Goal: Information Seeking & Learning: Learn about a topic

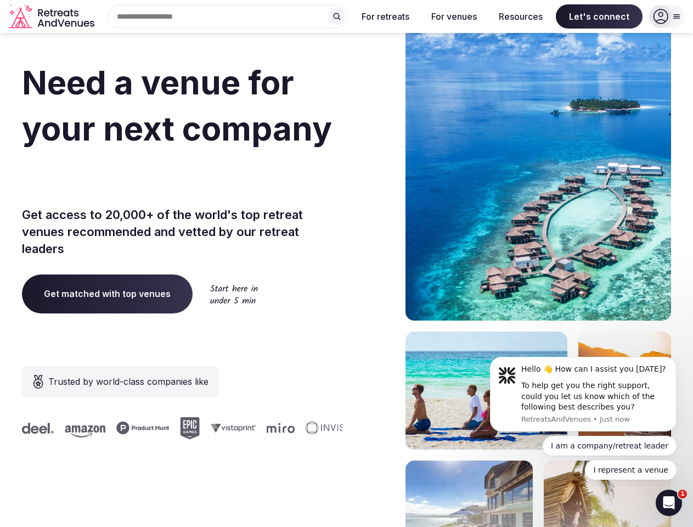
click at [346, 263] on div "Need a venue for your next company incentive trip? Get access to 20,000+ of the…" at bounding box center [346, 328] width 649 height 661
click at [228, 16] on div "Search Popular Destinations [GEOGRAPHIC_DATA], [GEOGRAPHIC_DATA] [GEOGRAPHIC_DA…" at bounding box center [224, 16] width 250 height 23
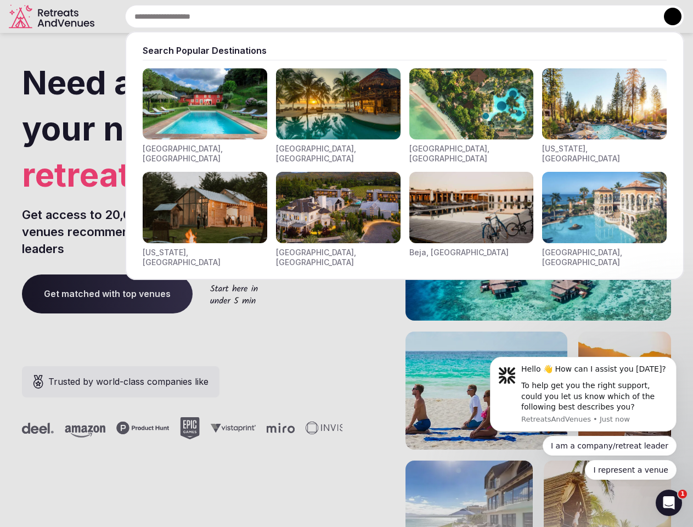
click at [337, 16] on input "text" at bounding box center [404, 16] width 559 height 23
click at [386, 16] on input "text" at bounding box center [404, 16] width 559 height 23
click at [454, 16] on input "text" at bounding box center [404, 16] width 559 height 23
click at [521, 16] on input "text" at bounding box center [404, 16] width 559 height 23
click at [599, 16] on input "text" at bounding box center [404, 16] width 559 height 23
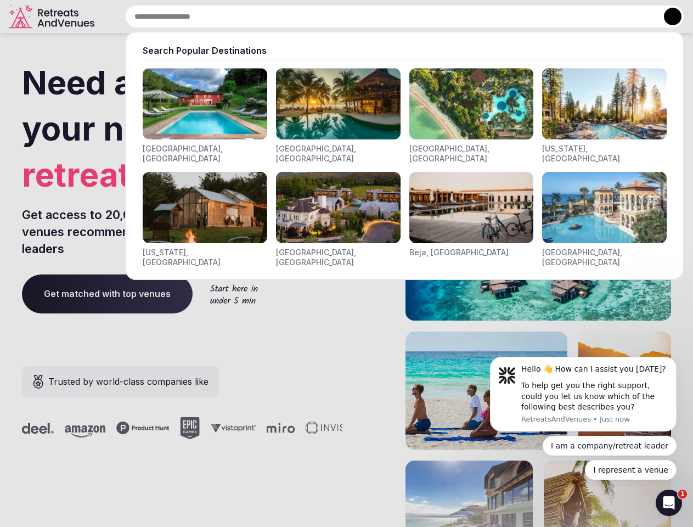
click at [667, 16] on button at bounding box center [673, 17] width 18 height 18
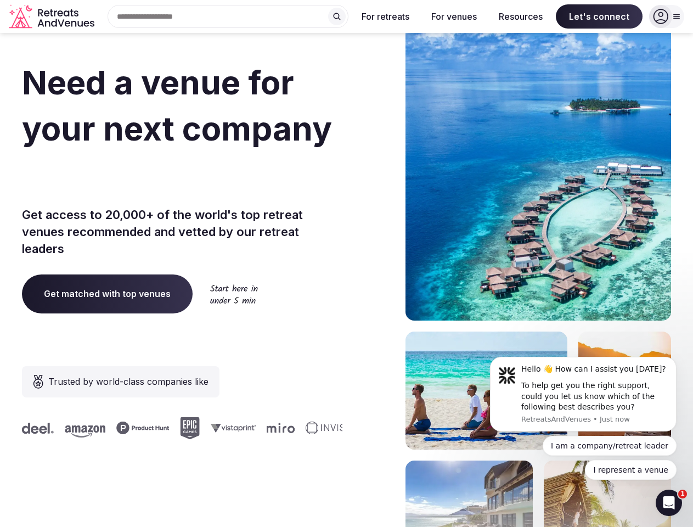
click at [584, 394] on div "To help get you the right support, could you let us know which of the following…" at bounding box center [595, 396] width 147 height 32
click at [679, 360] on section "Need a venue for your next company retreat? Get access to 20,000+ of the world'…" at bounding box center [346, 328] width 693 height 661
